Goal: Task Accomplishment & Management: Manage account settings

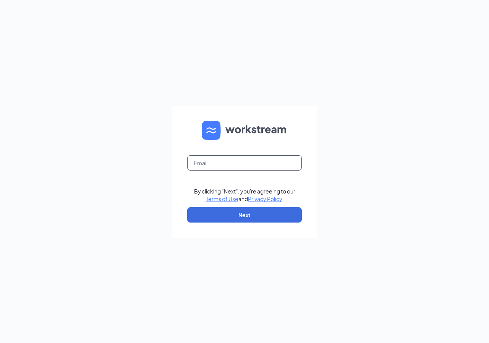
click at [226, 163] on input "text" at bounding box center [244, 162] width 115 height 15
type input "tmccoy@ddcoastal.com"
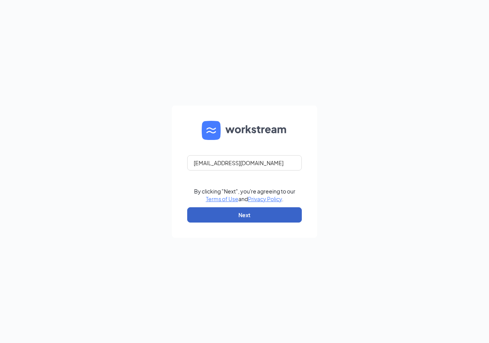
click at [253, 214] on button "Next" at bounding box center [244, 214] width 115 height 15
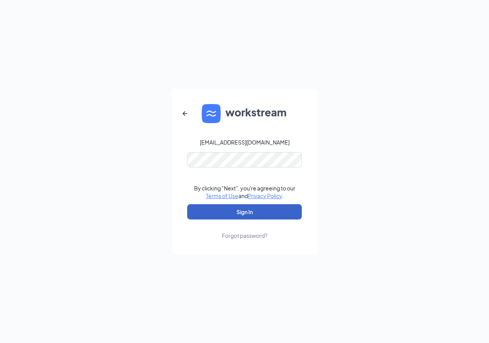
click at [254, 215] on button "Sign In" at bounding box center [244, 211] width 115 height 15
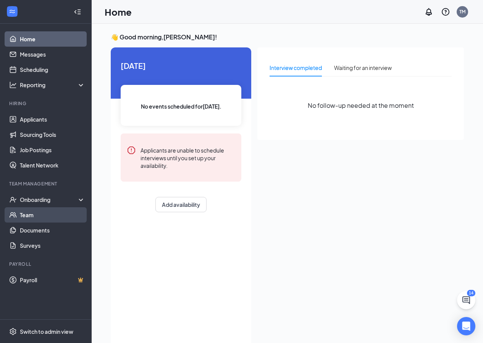
click at [27, 212] on link "Team" at bounding box center [52, 214] width 65 height 15
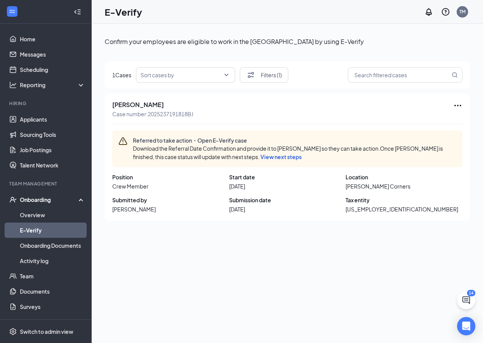
click at [260, 157] on span "View next steps" at bounding box center [280, 156] width 41 height 7
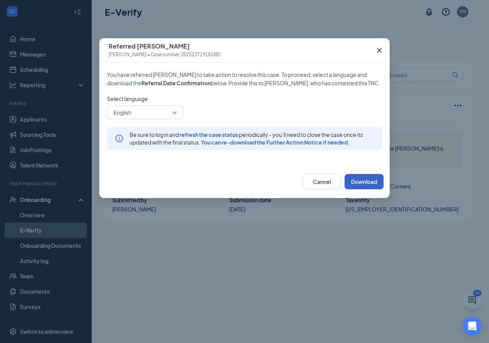
click at [358, 184] on button "Download" at bounding box center [363, 181] width 39 height 15
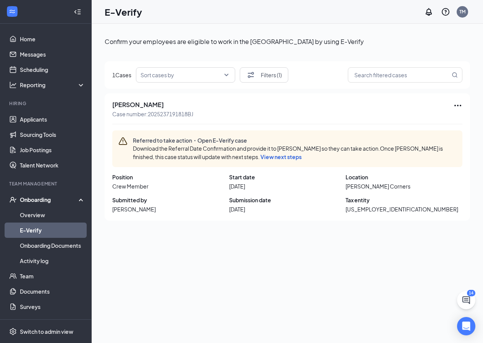
click at [362, 112] on div "[PERSON_NAME] Case number: 2025237191818BJ" at bounding box center [287, 109] width 350 height 17
click at [457, 102] on icon "Ellipses" at bounding box center [457, 105] width 9 height 9
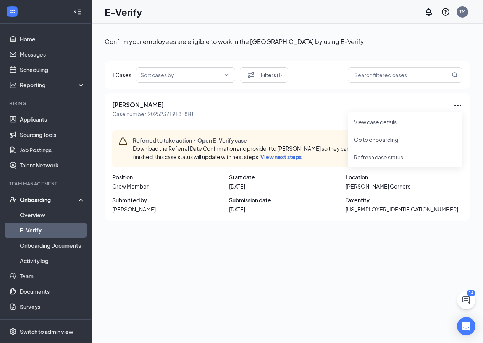
click at [446, 268] on div "Confirm your employees are eligible to work in the [GEOGRAPHIC_DATA] by using E…" at bounding box center [287, 200] width 365 height 335
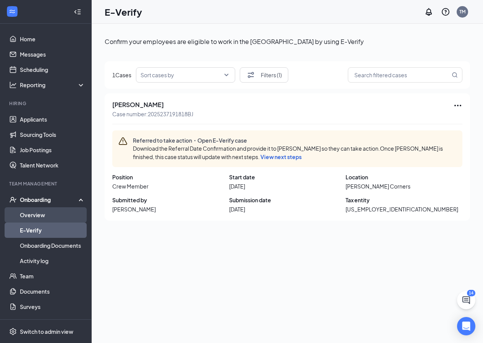
click at [40, 211] on link "Overview" at bounding box center [52, 214] width 65 height 15
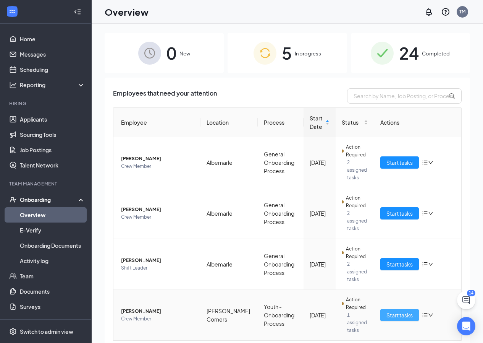
click at [396, 310] on span "Start tasks" at bounding box center [399, 314] width 26 height 8
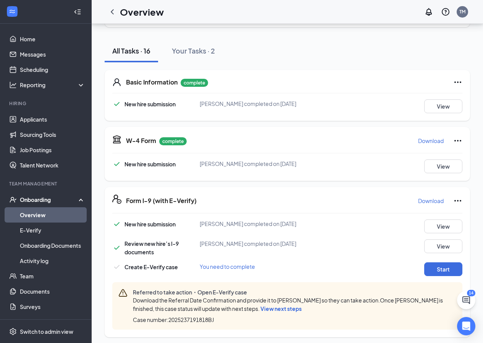
scroll to position [76, 0]
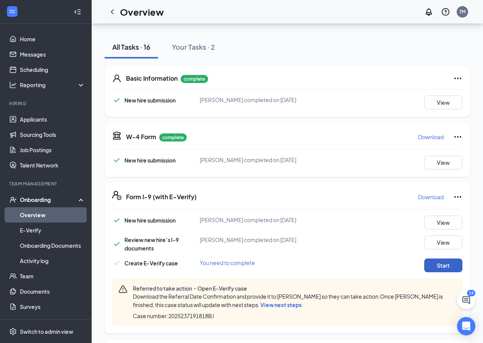
click at [434, 260] on button "Start" at bounding box center [443, 265] width 38 height 14
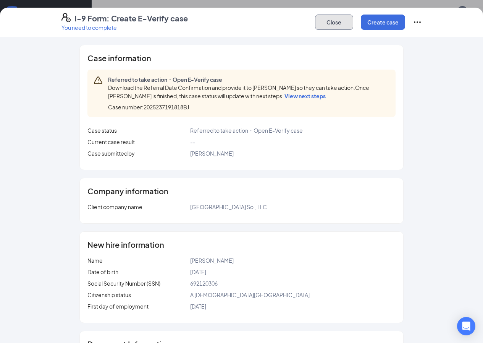
click at [353, 24] on button "Close" at bounding box center [334, 22] width 38 height 15
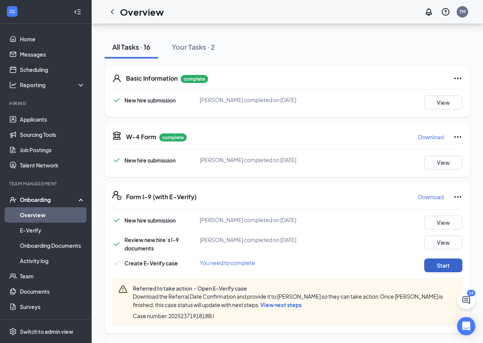
click at [446, 265] on button "Start" at bounding box center [443, 265] width 38 height 14
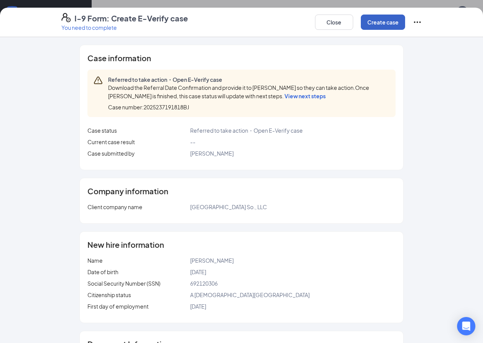
click at [405, 25] on button "Create case" at bounding box center [383, 22] width 44 height 15
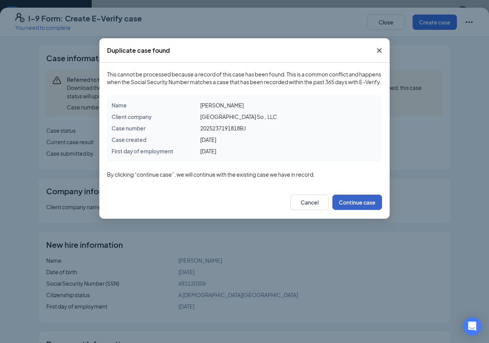
click at [357, 210] on button "Continue case" at bounding box center [357, 201] width 50 height 15
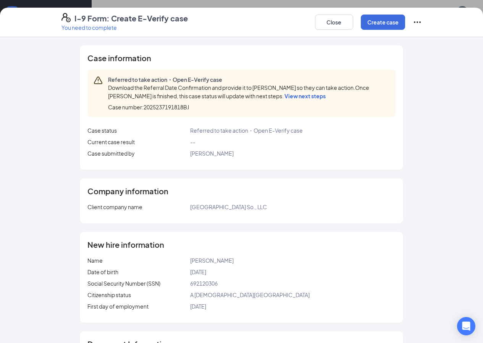
click at [422, 22] on icon "Ellipses" at bounding box center [417, 22] width 9 height 9
click at [442, 40] on span "Mark as complete" at bounding box center [434, 38] width 45 height 8
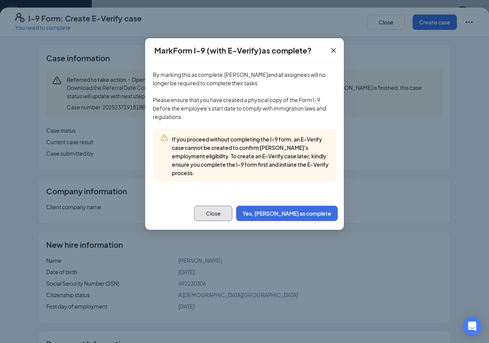
click at [232, 210] on button "Close" at bounding box center [213, 212] width 38 height 15
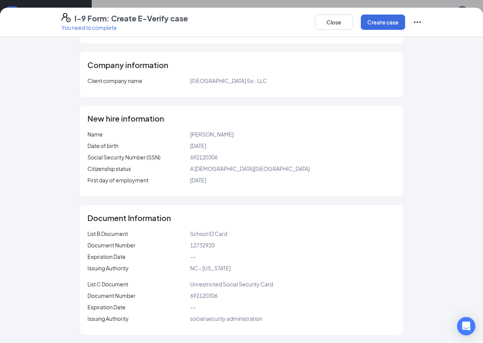
scroll to position [0, 0]
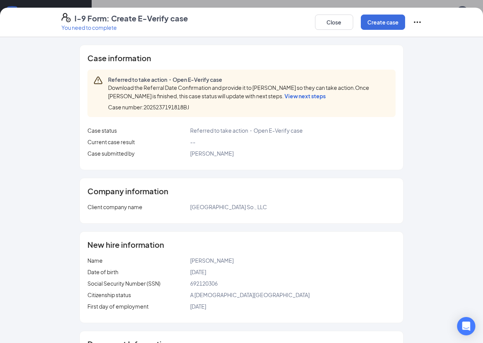
click at [285, 95] on span "View next steps" at bounding box center [305, 95] width 41 height 7
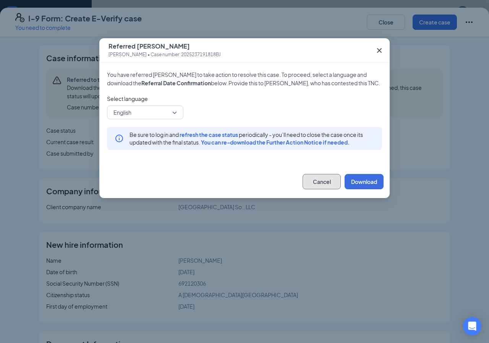
click at [306, 180] on button "Cancel" at bounding box center [321, 181] width 38 height 15
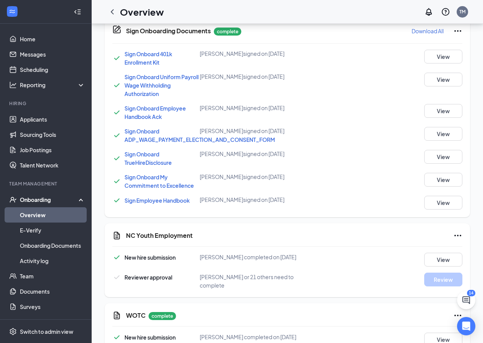
scroll to position [475, 0]
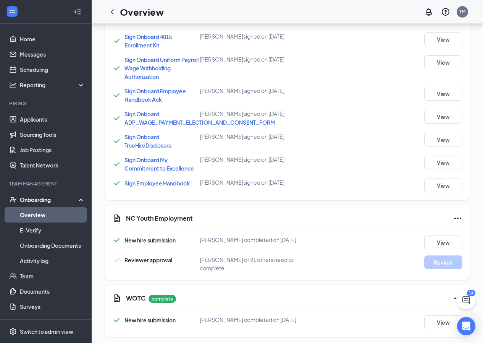
click at [459, 217] on icon "Ellipses" at bounding box center [457, 217] width 9 height 9
click at [462, 218] on icon "Ellipses" at bounding box center [457, 217] width 9 height 9
click at [420, 236] on span "Mark as complete" at bounding box center [429, 234] width 45 height 8
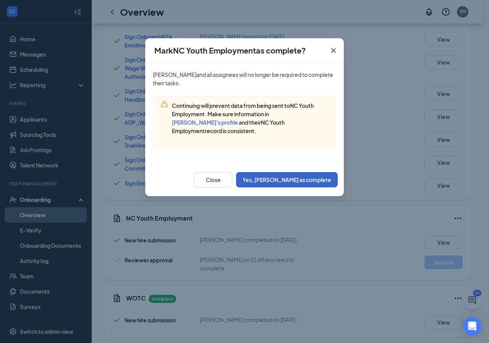
click at [292, 183] on button "Yes, [PERSON_NAME] as complete" at bounding box center [287, 179] width 102 height 15
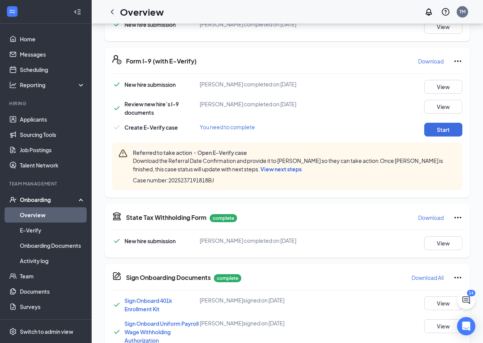
scroll to position [208, 0]
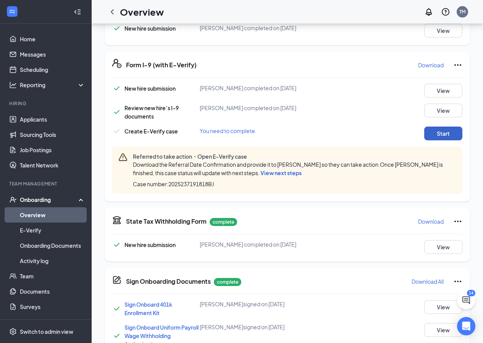
click at [441, 137] on button "Start" at bounding box center [443, 133] width 38 height 14
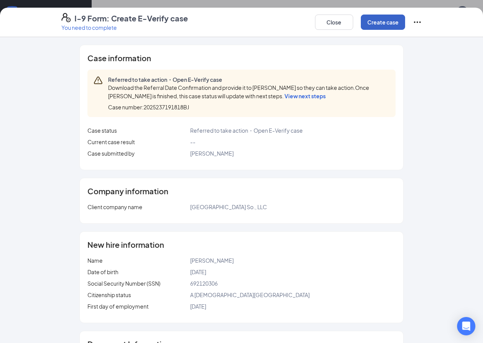
click at [405, 20] on button "Create case" at bounding box center [383, 22] width 44 height 15
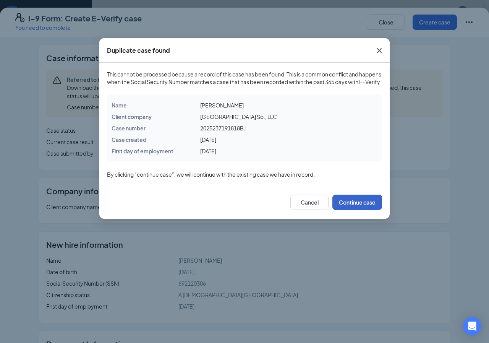
click at [365, 209] on button "Continue case" at bounding box center [357, 201] width 50 height 15
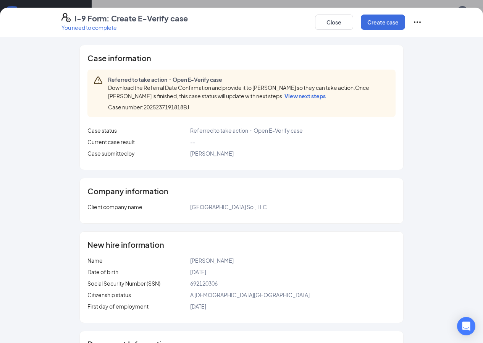
click at [422, 22] on icon "Ellipses" at bounding box center [417, 22] width 9 height 9
click at [438, 42] on button "Mark as complete" at bounding box center [434, 38] width 57 height 12
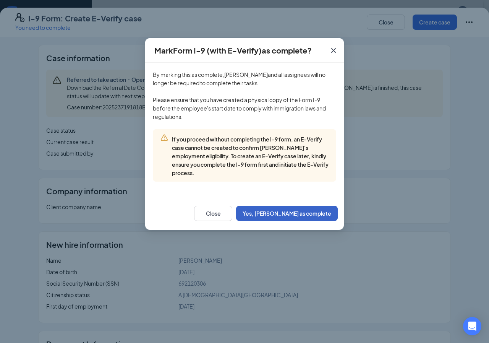
click at [310, 213] on button "Yes, [PERSON_NAME] as complete" at bounding box center [287, 212] width 102 height 15
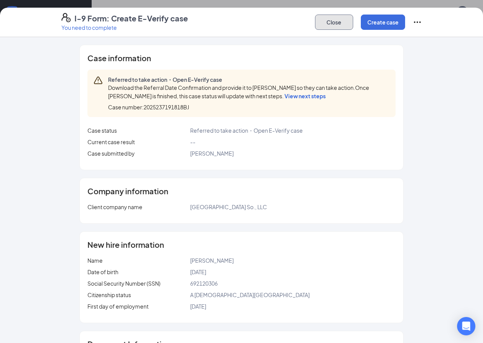
click at [353, 24] on button "Close" at bounding box center [334, 22] width 38 height 15
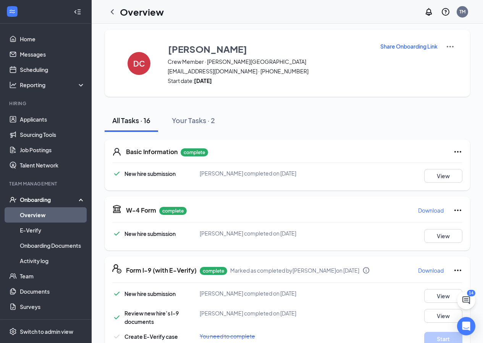
scroll to position [0, 0]
